Goal: Find specific page/section: Find specific page/section

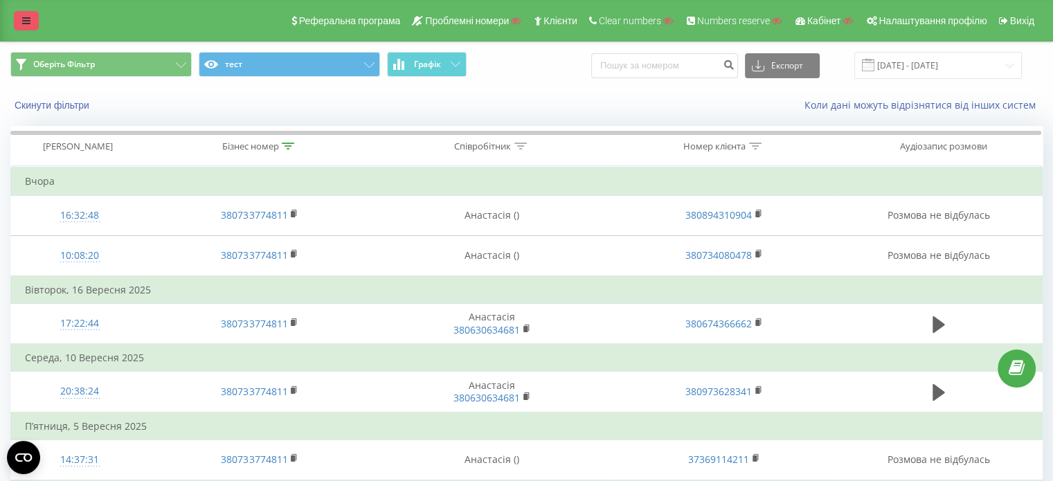
click at [30, 21] on link at bounding box center [26, 20] width 25 height 19
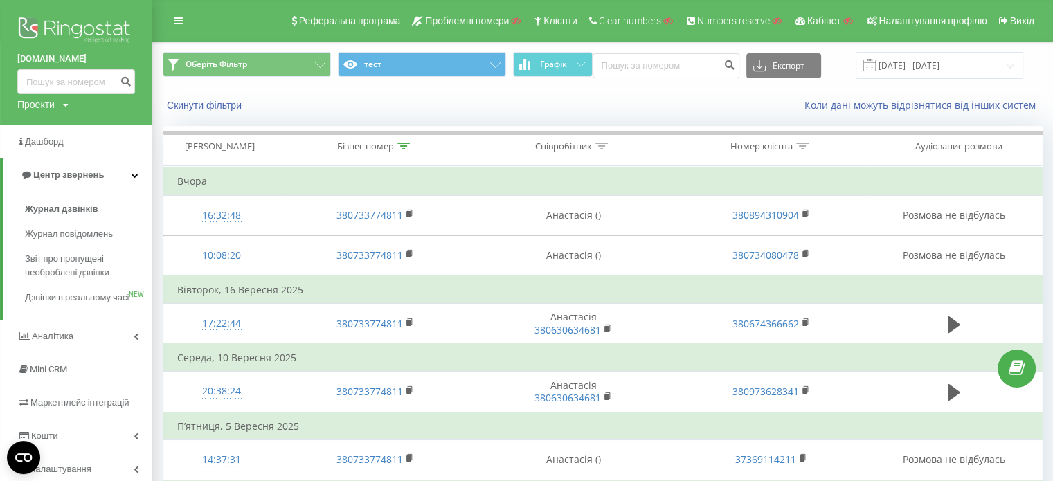
click at [57, 33] on img at bounding box center [76, 31] width 118 height 35
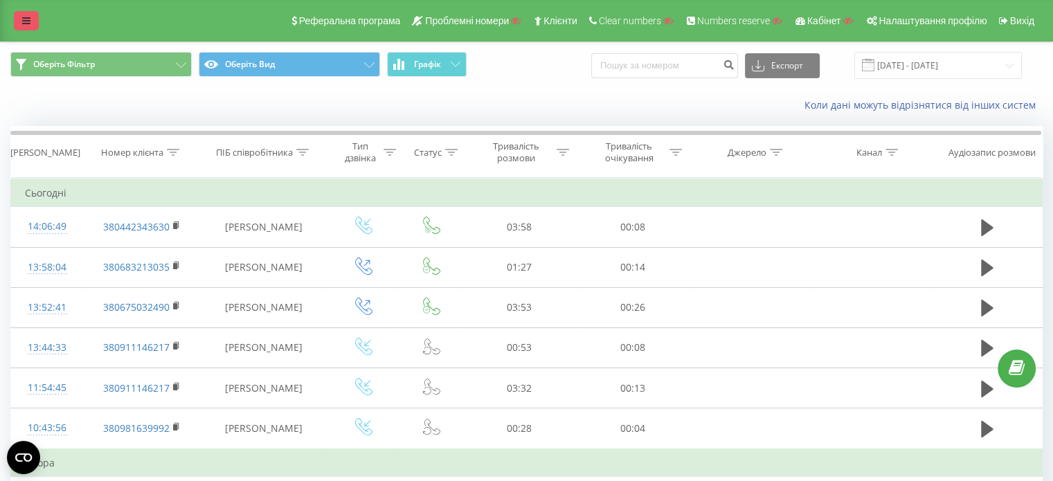
click at [33, 16] on link at bounding box center [26, 20] width 25 height 19
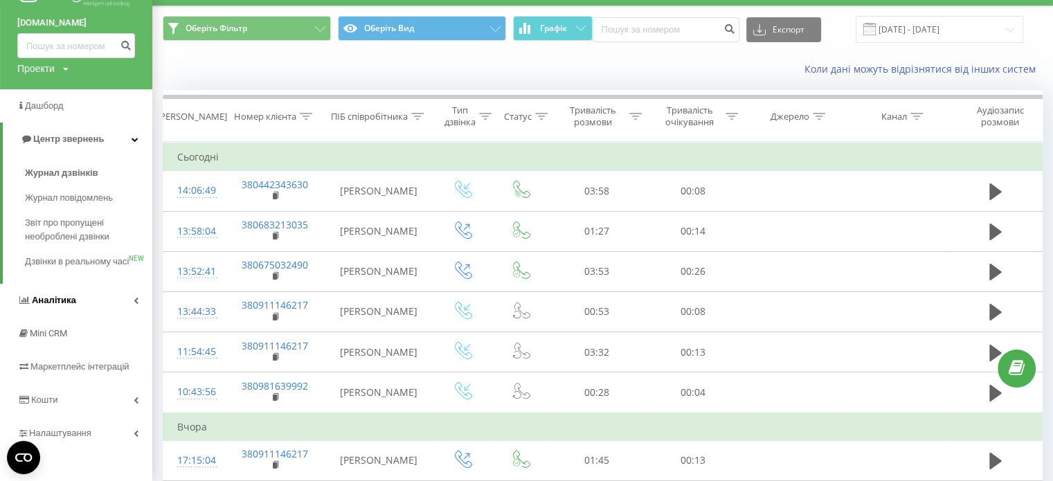
scroll to position [69, 0]
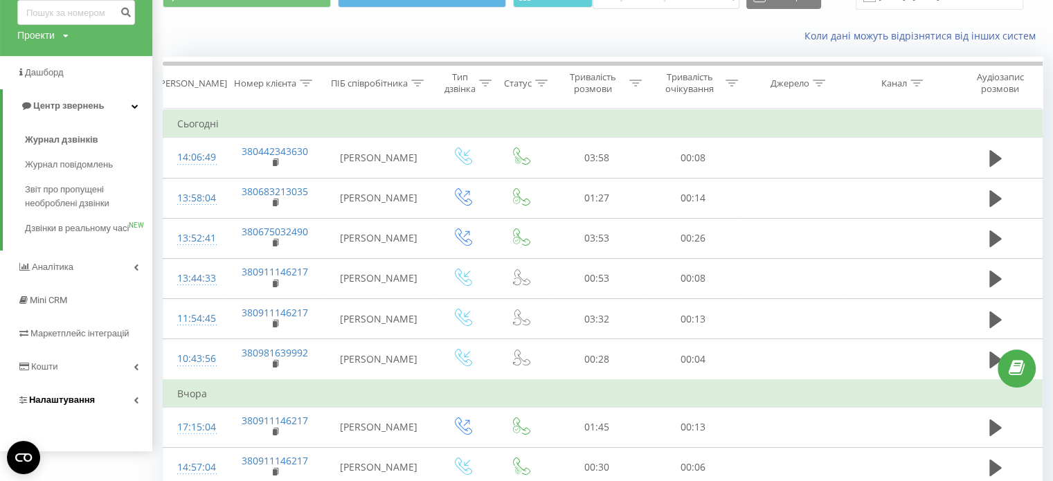
click at [67, 405] on span "Налаштування" at bounding box center [62, 399] width 66 height 10
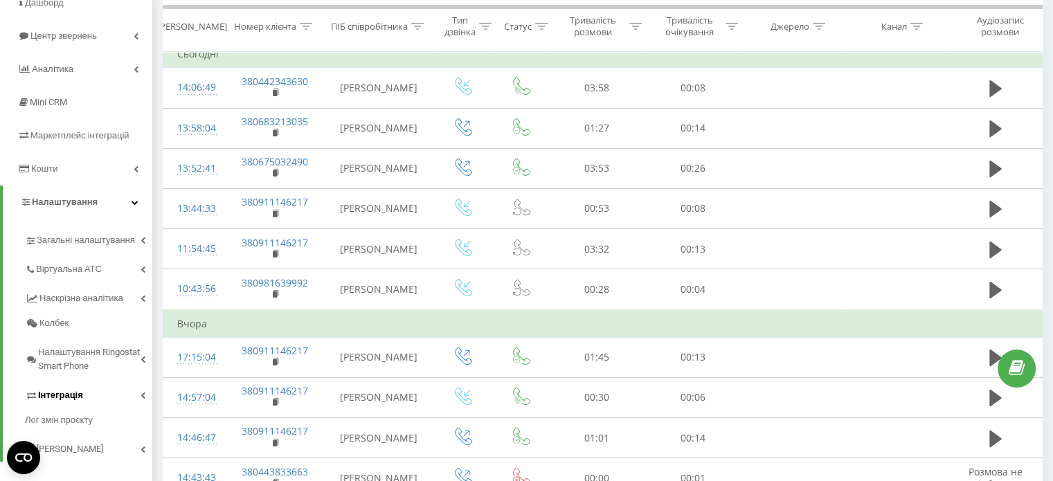
scroll to position [208, 0]
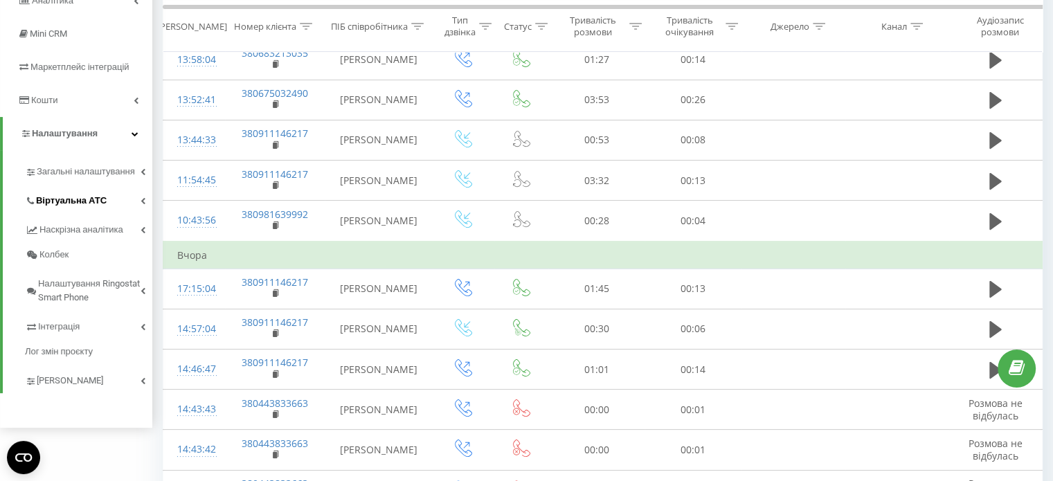
click at [73, 204] on span "Віртуальна АТС" at bounding box center [71, 201] width 71 height 14
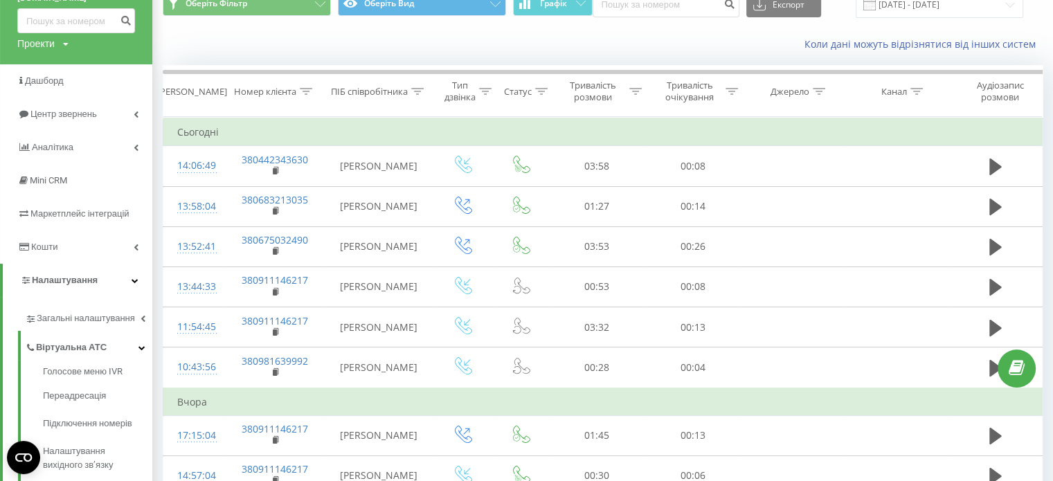
scroll to position [0, 0]
